Goal: Transaction & Acquisition: Purchase product/service

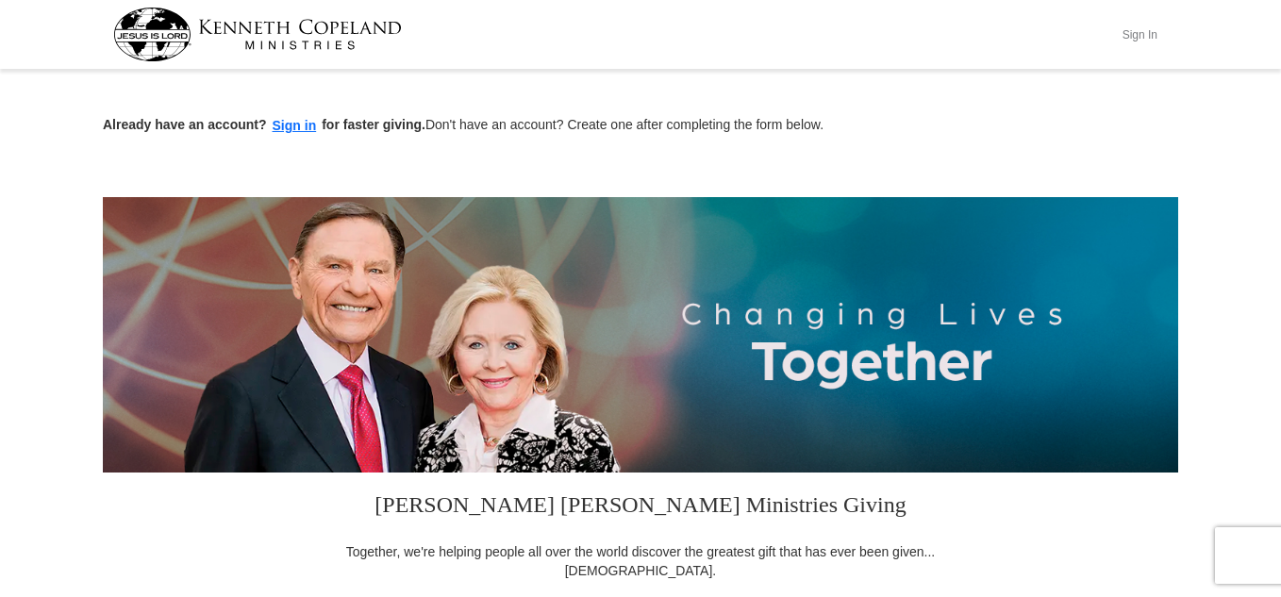
click at [1132, 37] on button "Sign In" at bounding box center [1139, 34] width 57 height 29
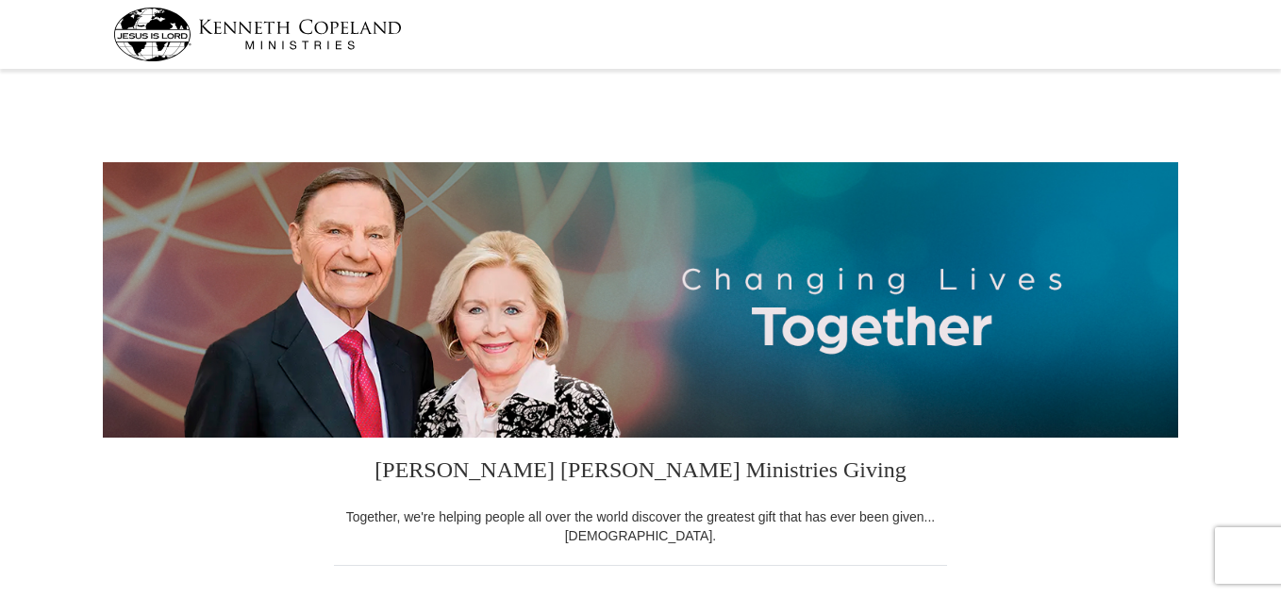
select select "TN"
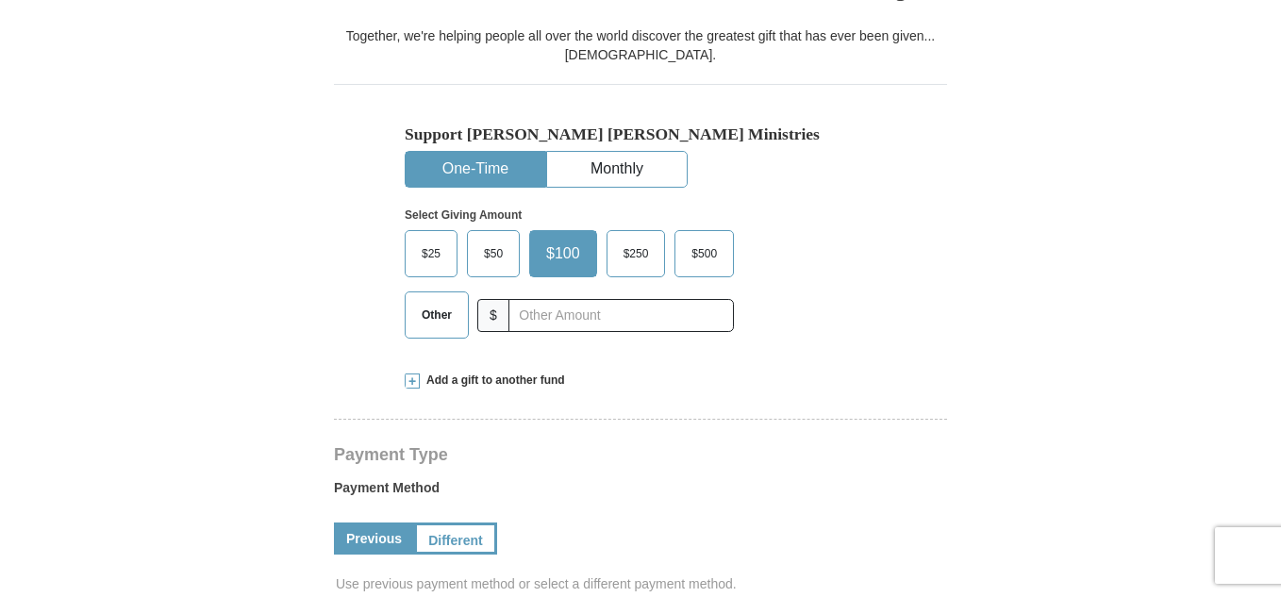
scroll to position [478, 0]
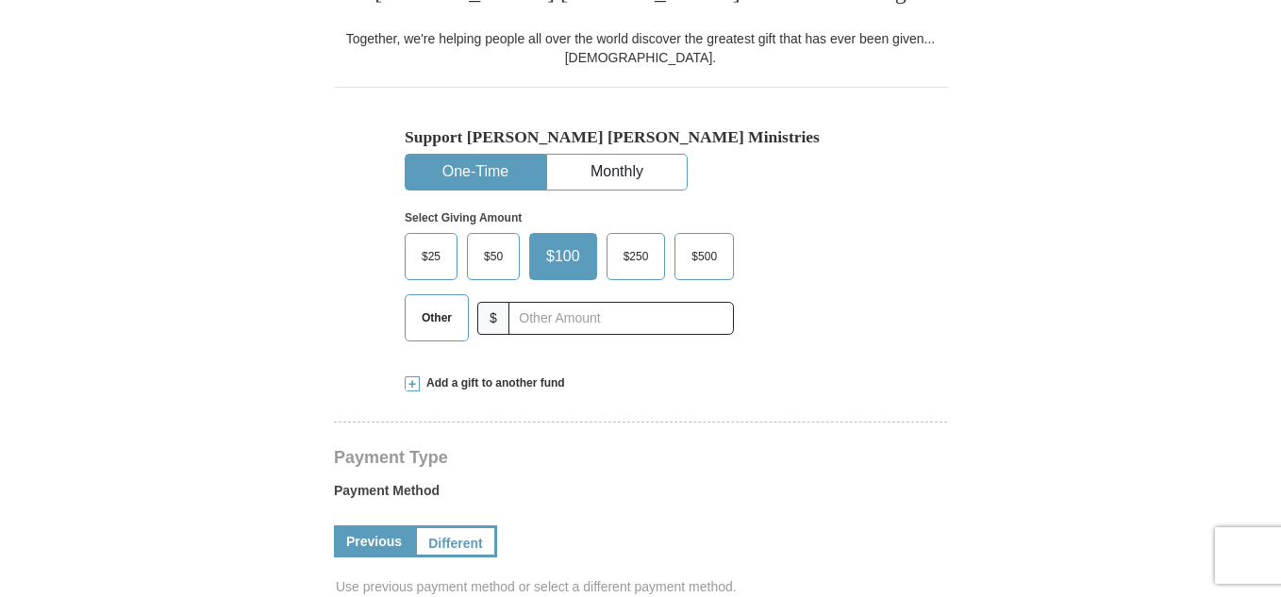
click at [443, 270] on span "$25" at bounding box center [431, 256] width 38 height 28
click at [0, 0] on input "$25" at bounding box center [0, 0] width 0 height 0
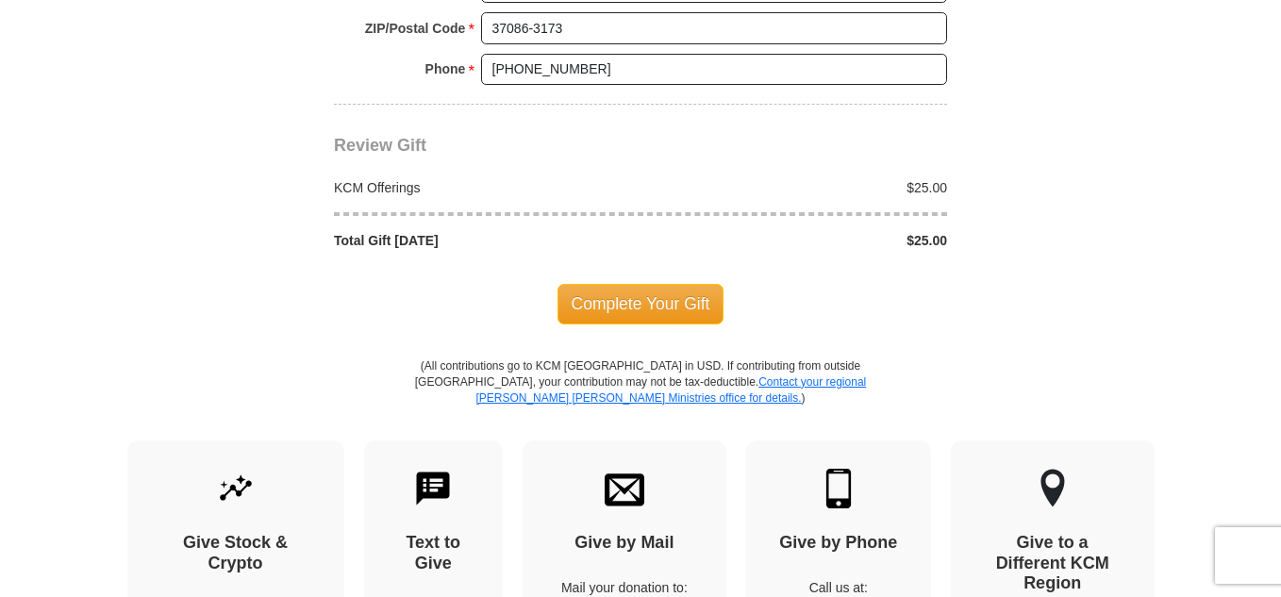
scroll to position [1670, 0]
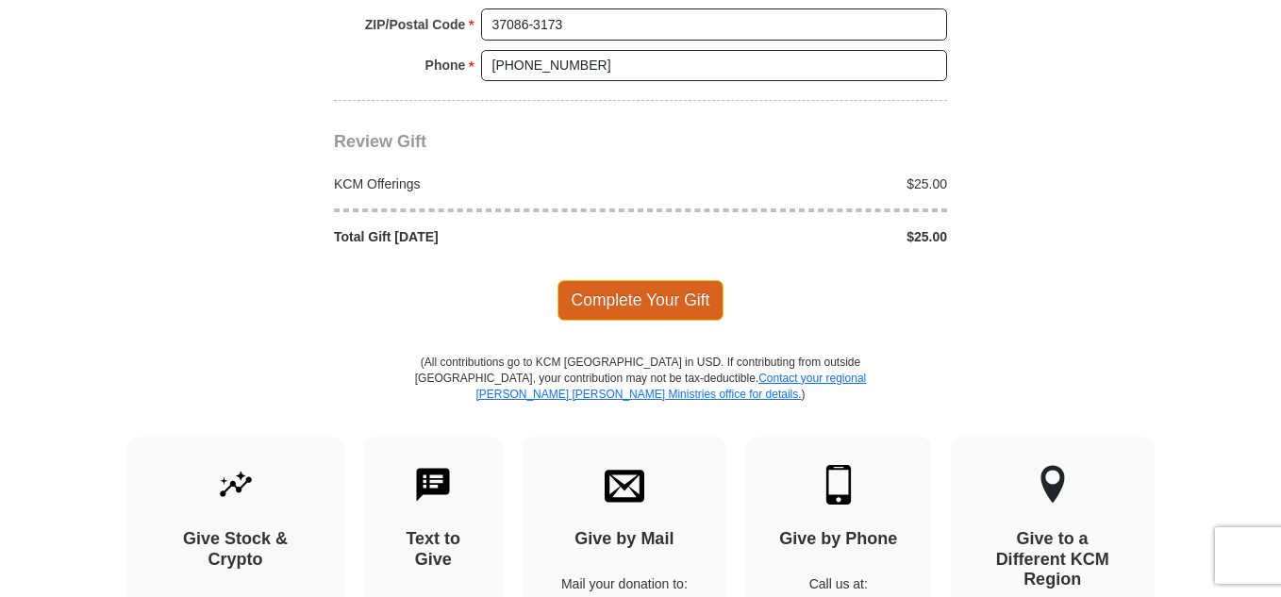
click at [685, 291] on span "Complete Your Gift" at bounding box center [640, 300] width 167 height 40
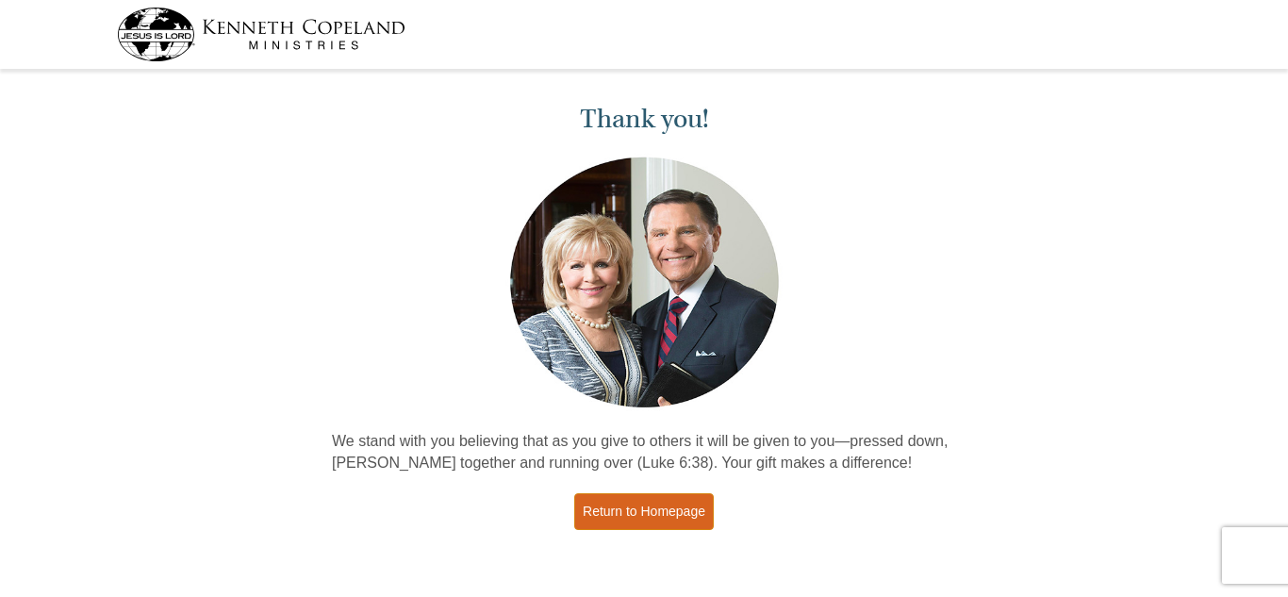
click at [674, 515] on link "Return to Homepage" at bounding box center [644, 511] width 140 height 37
